Goal: Task Accomplishment & Management: Manage account settings

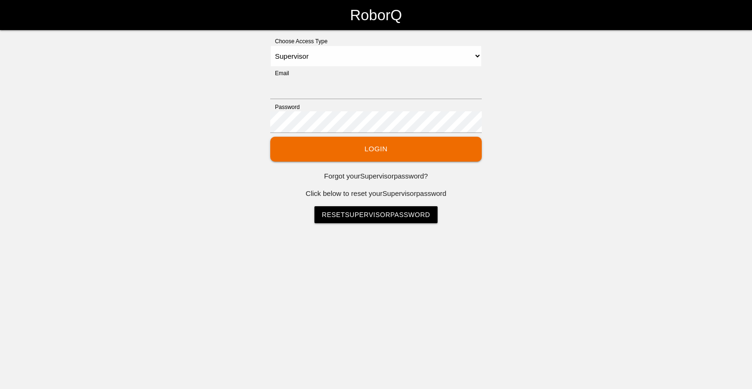
select select "Supervisor"
type input "[EMAIL_ADDRESS][DOMAIN_NAME]"
click at [370, 154] on button "Login" at bounding box center [375, 149] width 211 height 25
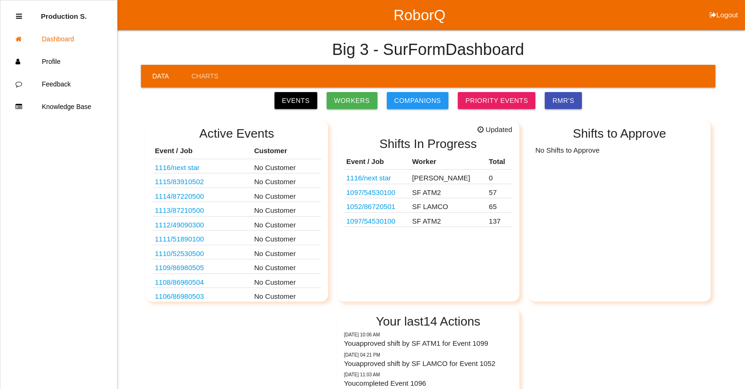
click at [378, 224] on link "1097 / 54530100" at bounding box center [370, 221] width 49 height 8
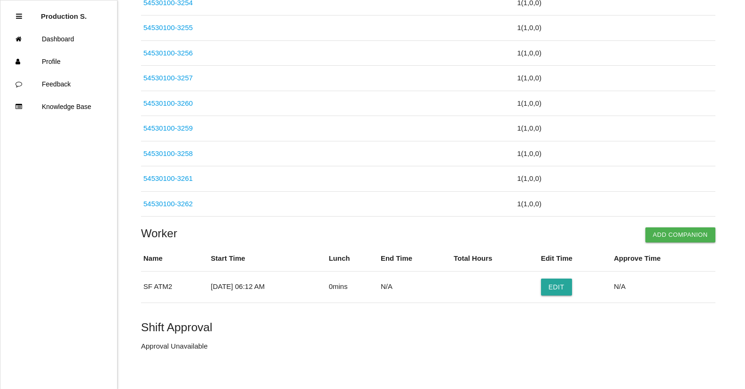
scroll to position [3412, 0]
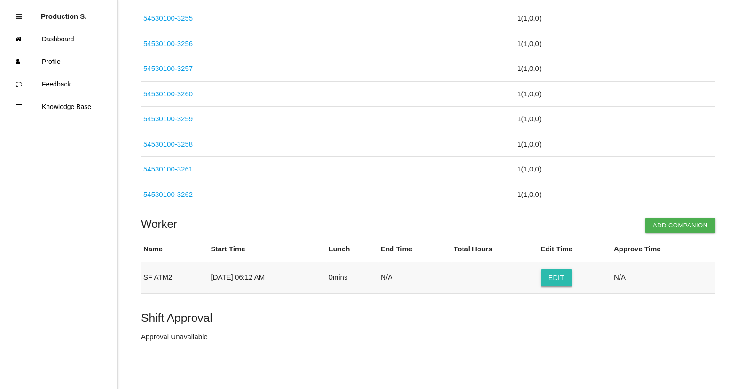
click at [562, 274] on button "Edit" at bounding box center [556, 277] width 31 height 17
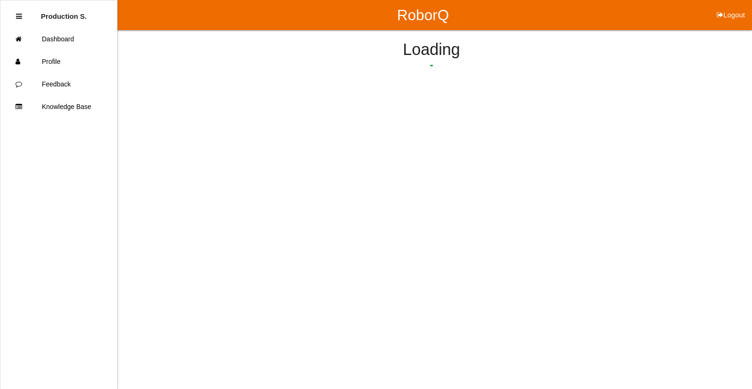
select select "6"
select select "12"
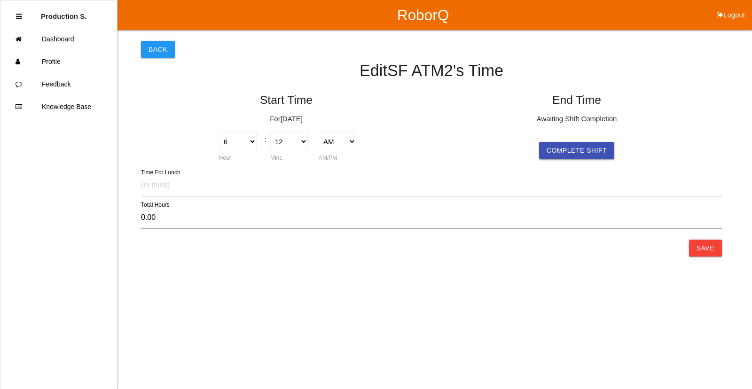
click at [576, 154] on button "Complete Shift" at bounding box center [576, 150] width 75 height 17
select select "6"
select select "12"
click at [703, 250] on button "Save" at bounding box center [705, 248] width 33 height 17
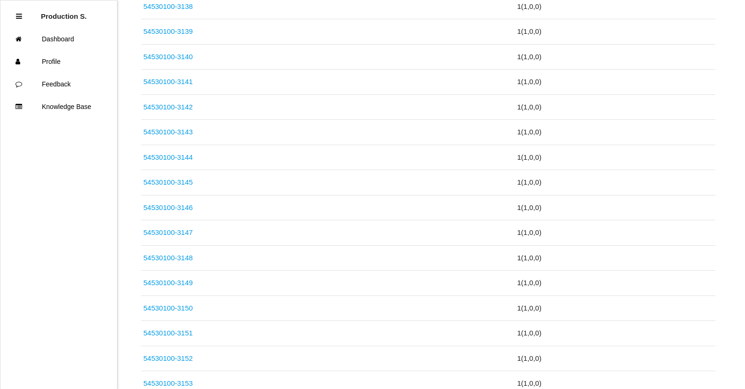
scroll to position [3412, 0]
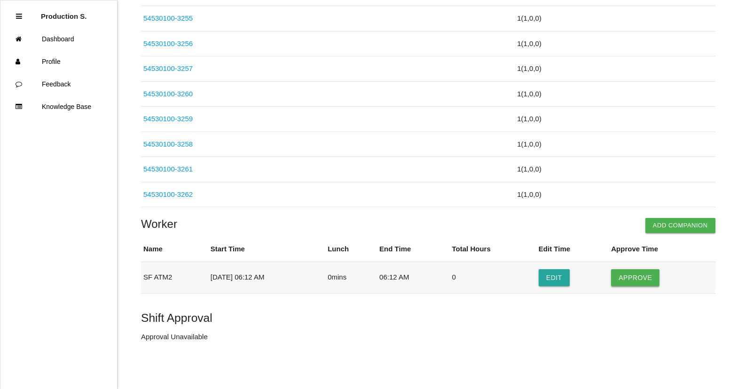
click at [640, 276] on button "Approve" at bounding box center [635, 277] width 48 height 17
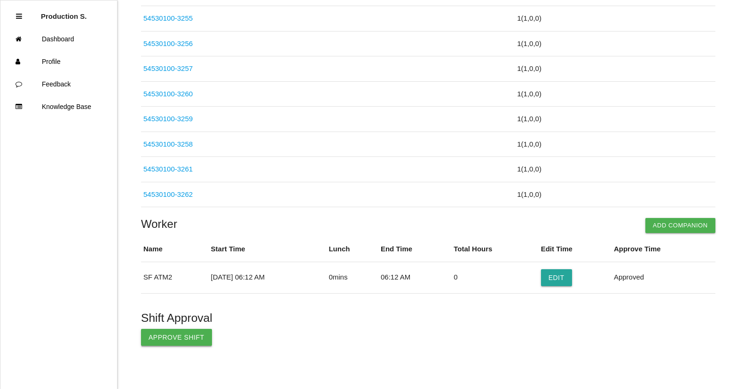
click at [182, 340] on button "Approve Shift" at bounding box center [176, 337] width 71 height 17
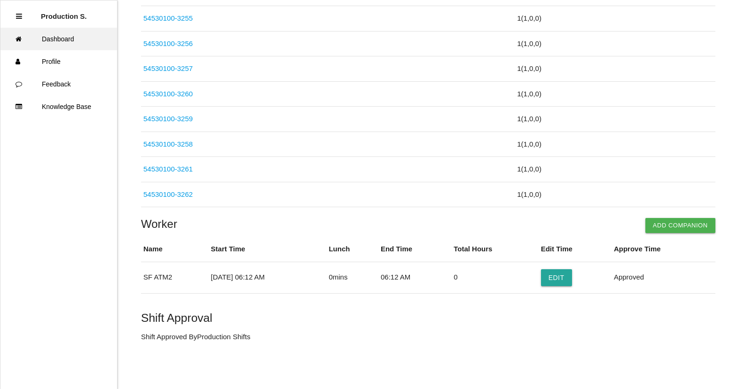
click at [65, 41] on link "Dashboard" at bounding box center [58, 39] width 117 height 23
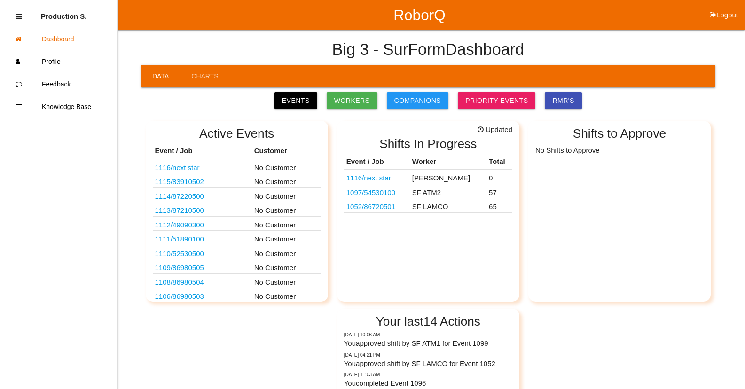
click at [380, 207] on link "1052 / 86720501" at bounding box center [370, 207] width 49 height 8
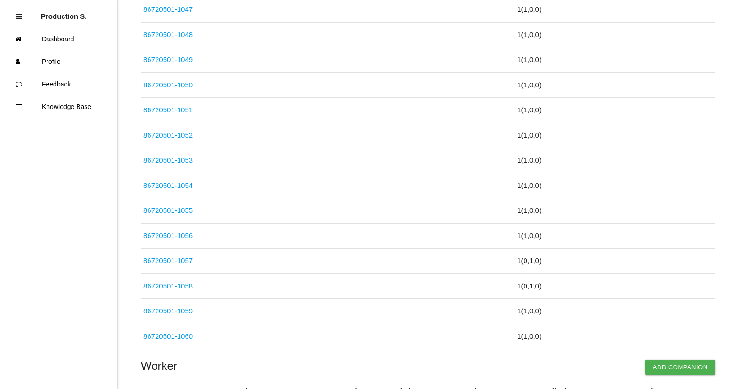
scroll to position [1614, 0]
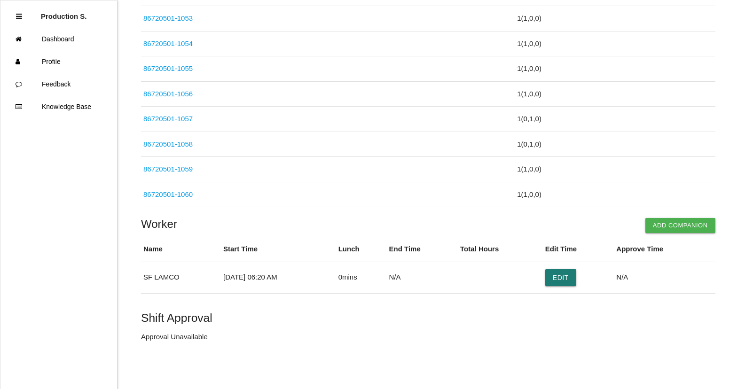
click at [564, 275] on button "Edit" at bounding box center [560, 277] width 31 height 17
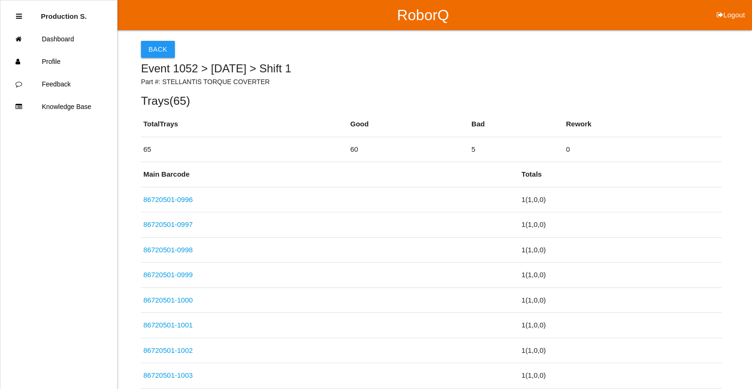
select select "6"
select select "20"
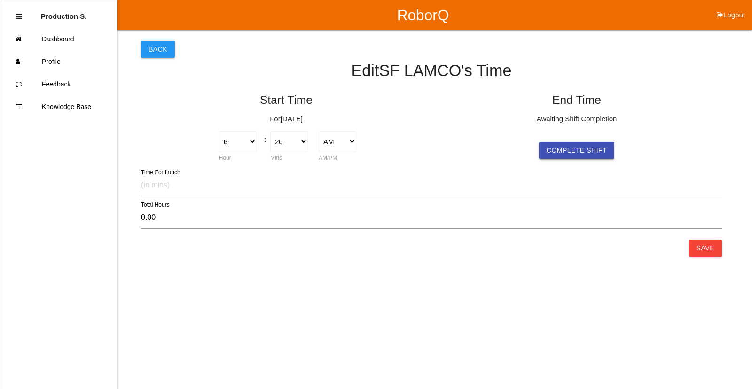
click at [559, 150] on button "Complete Shift" at bounding box center [576, 150] width 75 height 17
select select "6"
select select "20"
click at [712, 245] on button "Save" at bounding box center [705, 248] width 33 height 17
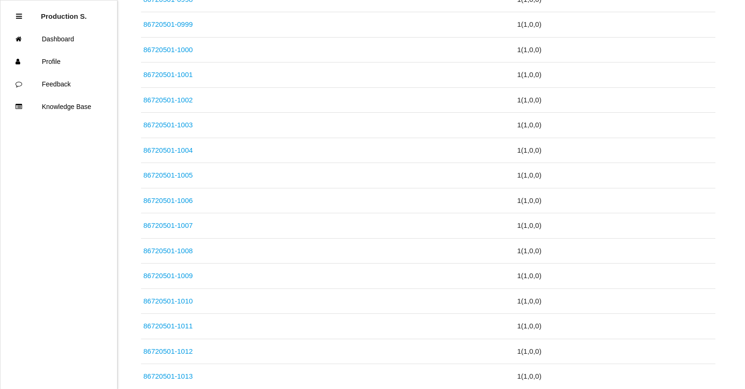
scroll to position [1614, 0]
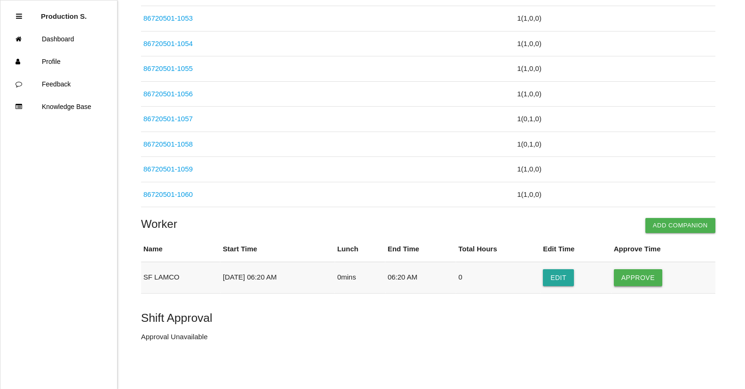
click at [635, 276] on button "Approve" at bounding box center [638, 277] width 48 height 17
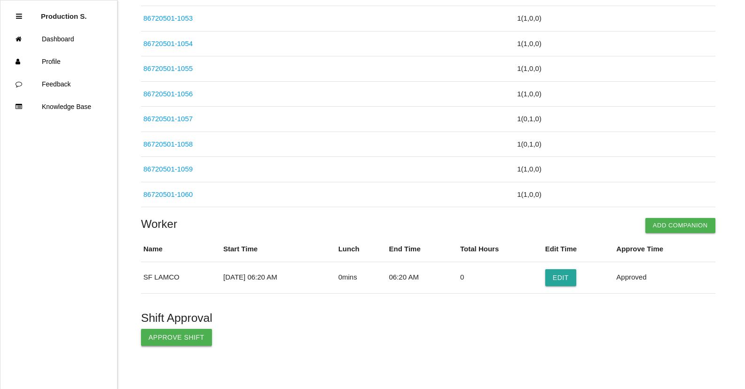
click at [172, 340] on button "Approve Shift" at bounding box center [176, 337] width 71 height 17
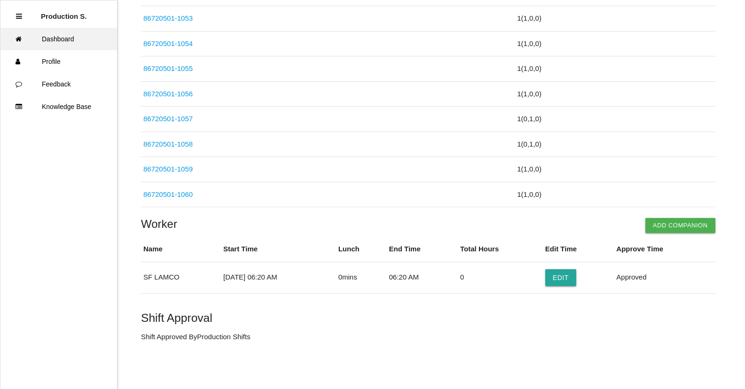
click at [67, 40] on link "Dashboard" at bounding box center [58, 39] width 117 height 23
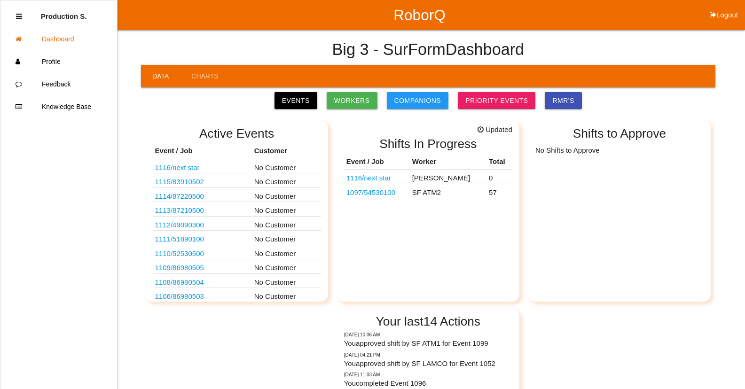
click at [185, 227] on link "1112 / 49090300" at bounding box center [179, 225] width 49 height 8
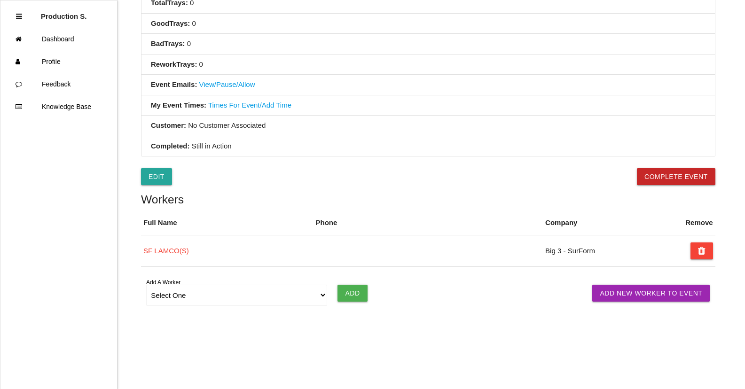
scroll to position [343, 0]
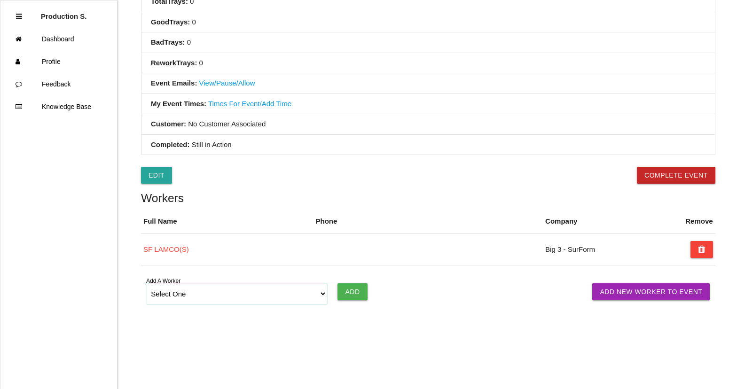
click at [322, 297] on select "Select One [PERSON_NAME] [PERSON_NAME] SF LAMCO SF ATM1 SF ATM2 SF MAAC" at bounding box center [236, 293] width 181 height 21
select select "6781349aea4d1b000ec5d6ec"
click at [146, 283] on select "Select One [PERSON_NAME] [PERSON_NAME] SF LAMCO SF ATM1 SF ATM2 SF MAAC" at bounding box center [236, 293] width 181 height 21
click at [355, 293] on input "Add" at bounding box center [352, 291] width 30 height 17
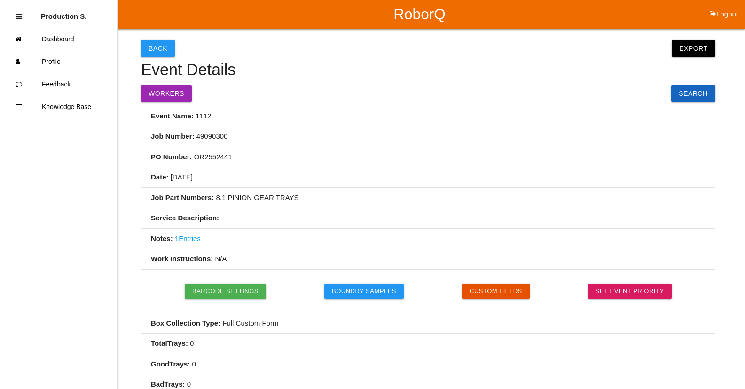
scroll to position [0, 0]
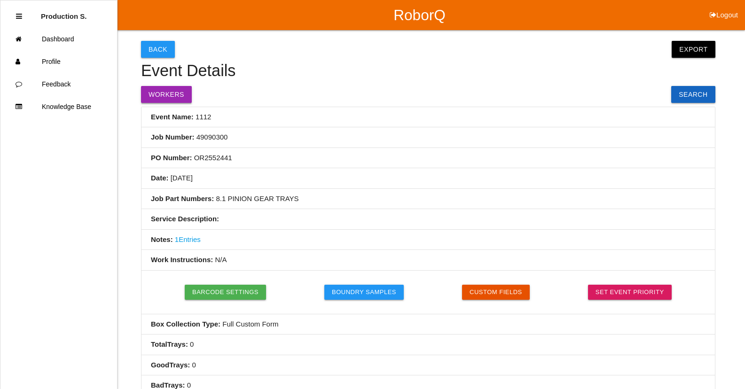
click at [154, 88] on button "Workers" at bounding box center [166, 94] width 51 height 17
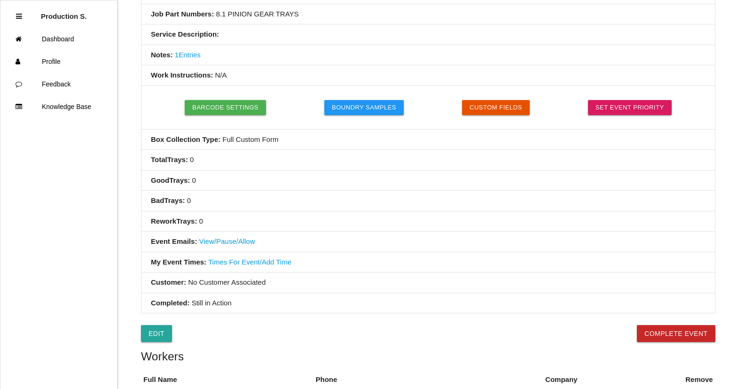
scroll to position [375, 0]
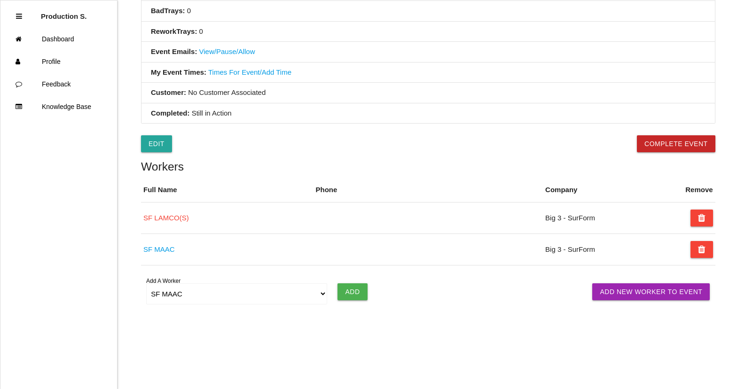
click at [492, 355] on html "RoborQ Logout Production S. Dashboard Profile Feedback Knowledge Base Back Expo…" at bounding box center [372, 7] width 745 height 764
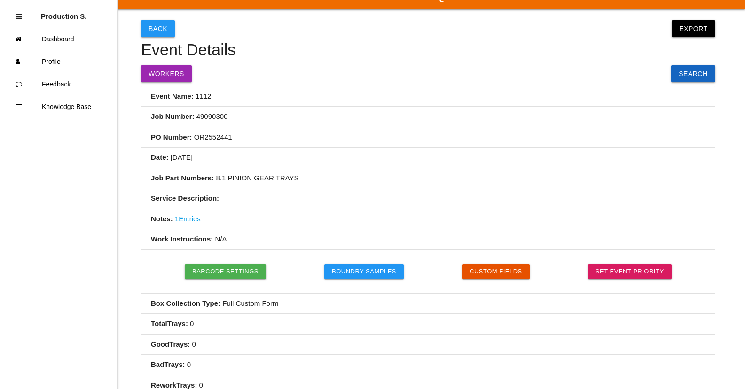
scroll to position [0, 0]
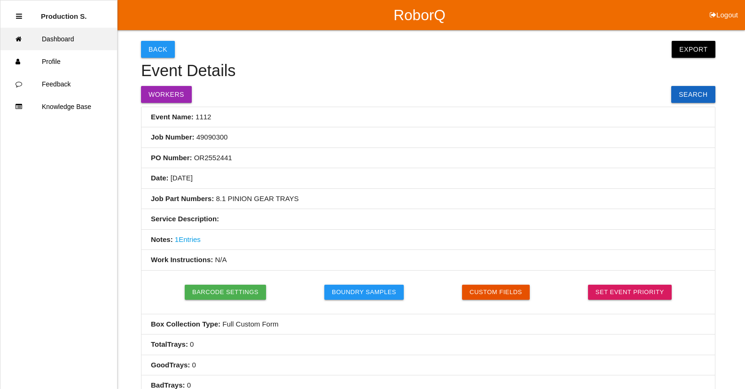
click at [70, 38] on link "Dashboard" at bounding box center [58, 39] width 117 height 23
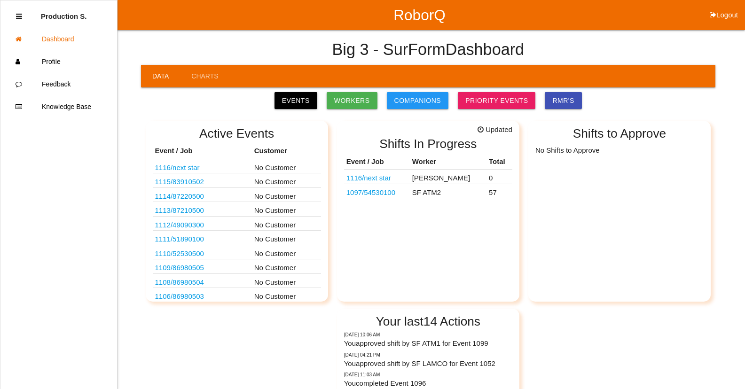
click at [192, 226] on link "1112 / 49090300" at bounding box center [179, 225] width 49 height 8
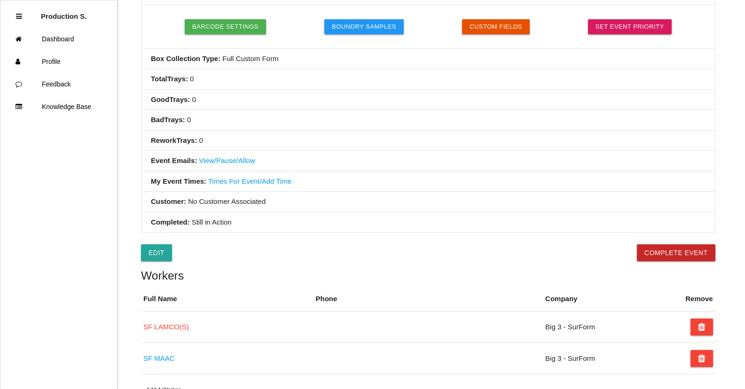
scroll to position [282, 0]
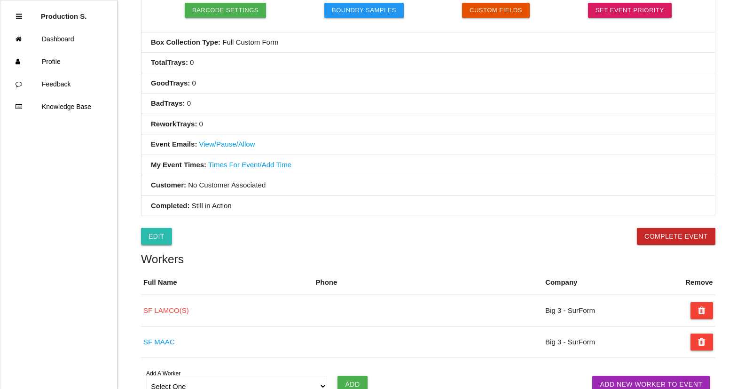
click at [157, 238] on link "Edit" at bounding box center [156, 236] width 31 height 17
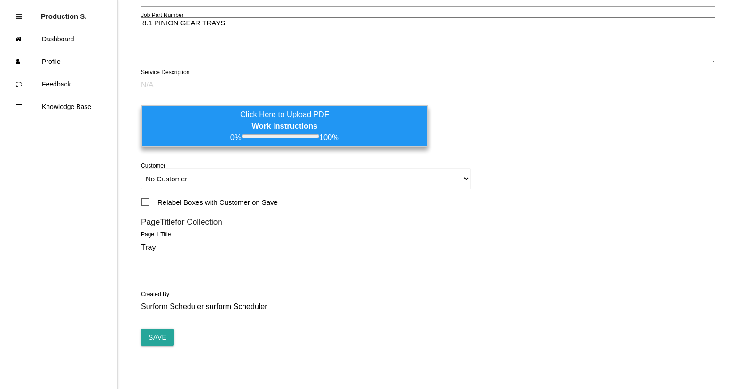
scroll to position [202, 0]
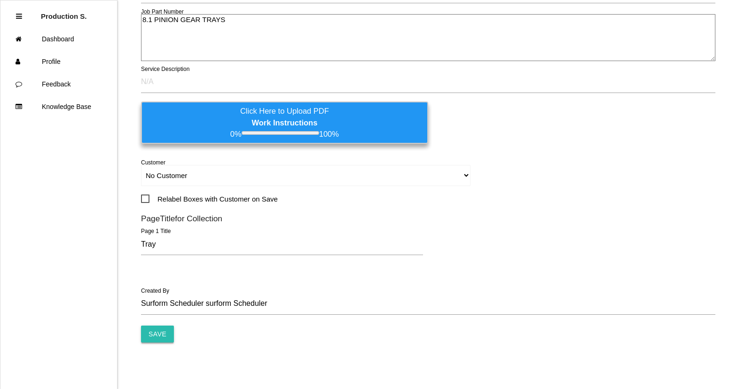
click at [155, 336] on input "Save" at bounding box center [157, 334] width 33 height 17
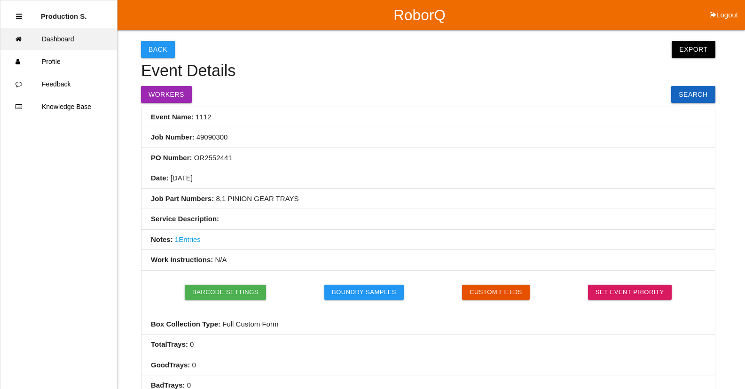
click at [59, 38] on link "Dashboard" at bounding box center [58, 39] width 117 height 23
